Goal: Information Seeking & Learning: Learn about a topic

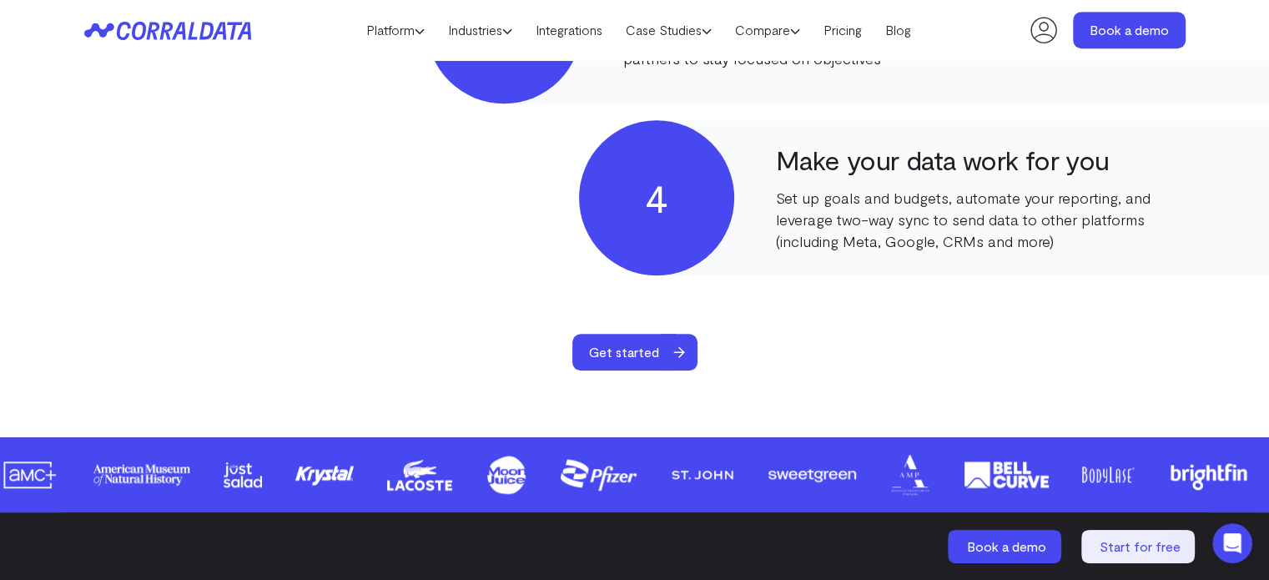
scroll to position [1297, 0]
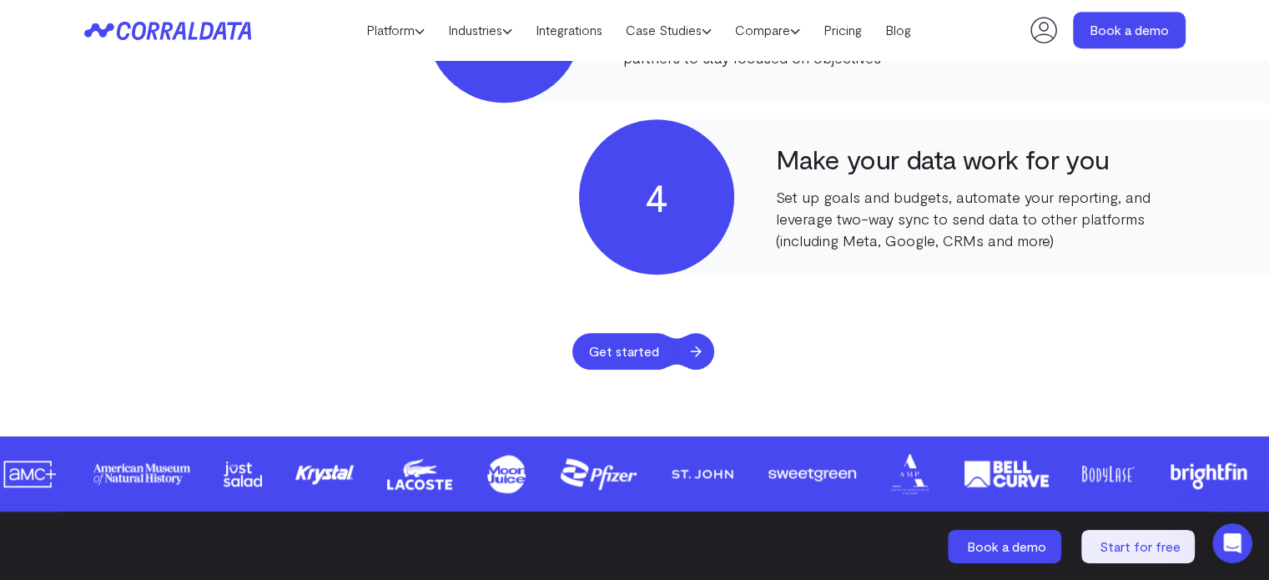
click at [661, 356] on span "Get started" at bounding box center [623, 351] width 103 height 37
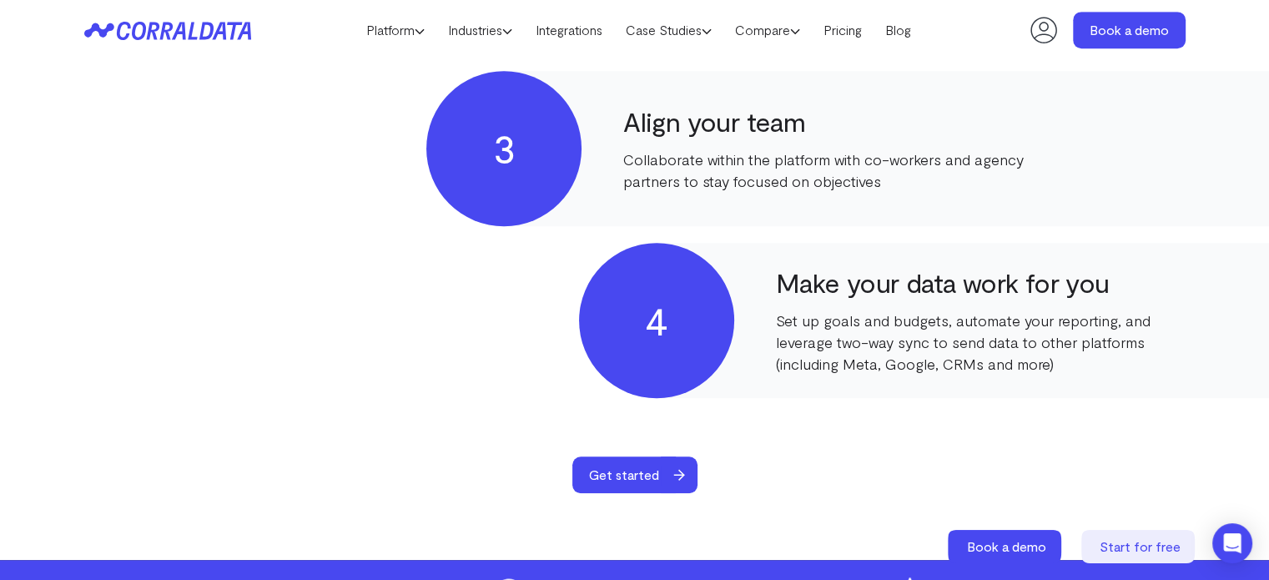
scroll to position [1174, 0]
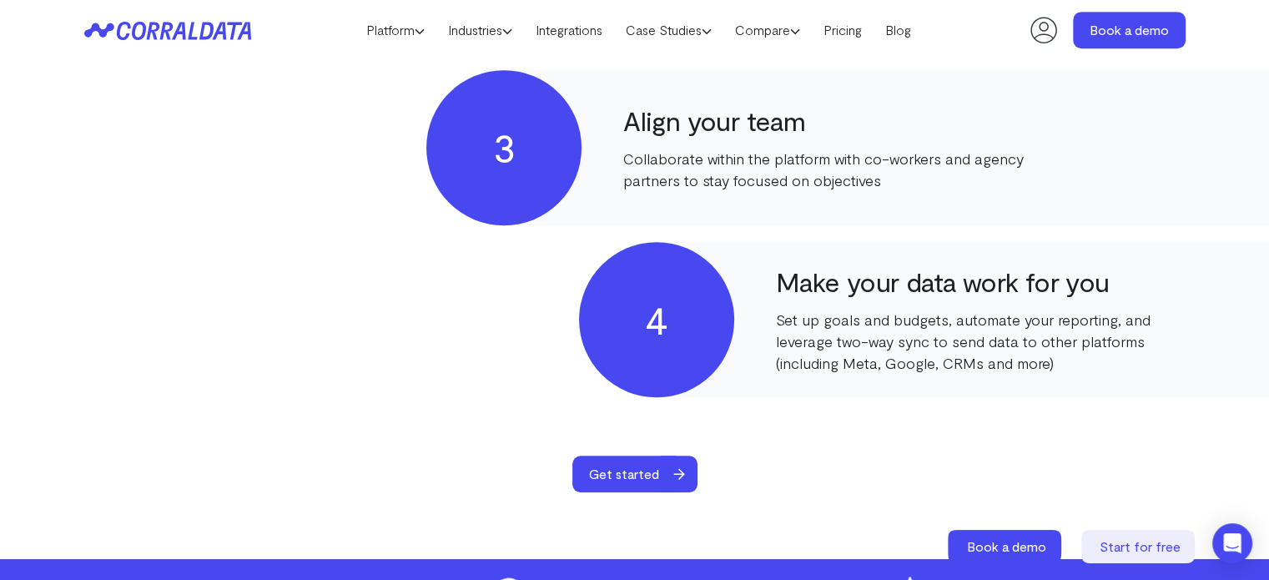
click at [800, 3] on header "Platform AI Reporting Use AI to effortlessly answer any business questions from…" at bounding box center [634, 30] width 1101 height 60
drag, startPoint x: 863, startPoint y: 344, endPoint x: 954, endPoint y: 336, distance: 91.3
click at [954, 336] on p "Set up goals and budgets, automate your reporting, and leverage two-way sync to…" at bounding box center [976, 341] width 400 height 65
click at [988, 336] on p "Set up goals and budgets, automate your reporting, and leverage two-way sync to…" at bounding box center [976, 341] width 400 height 65
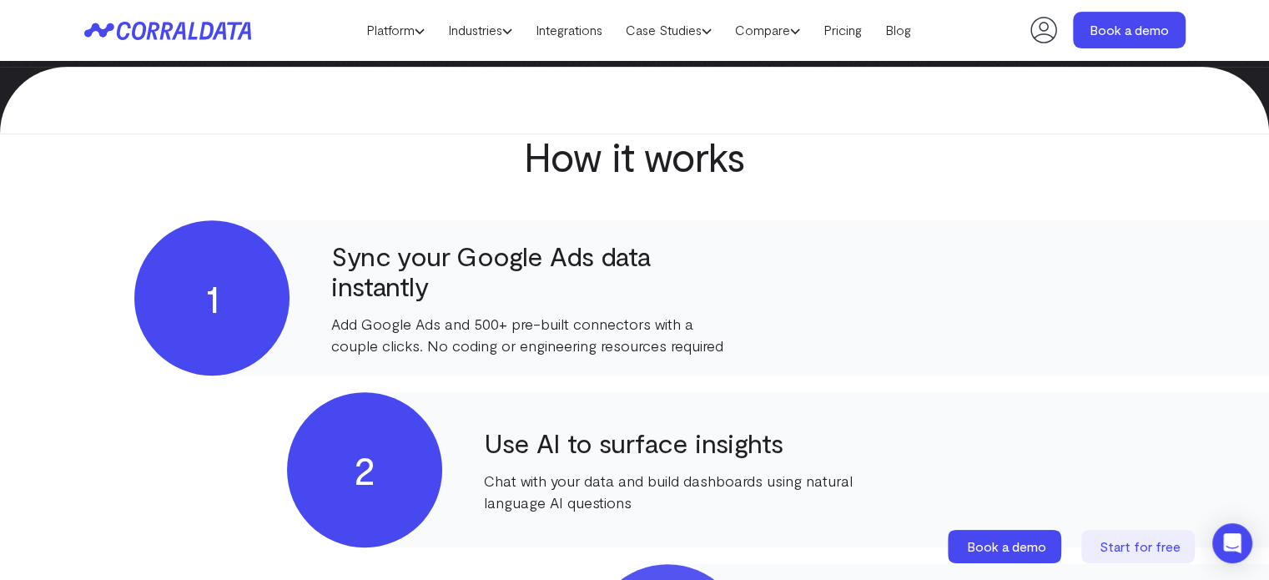
scroll to position [678, 0]
